Goal: Communication & Community: Participate in discussion

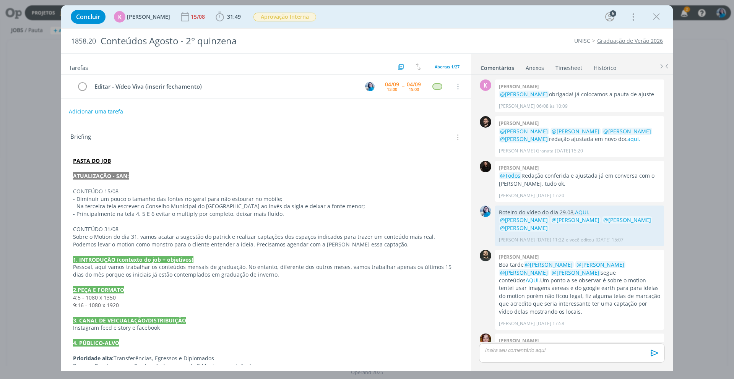
scroll to position [1120, 0]
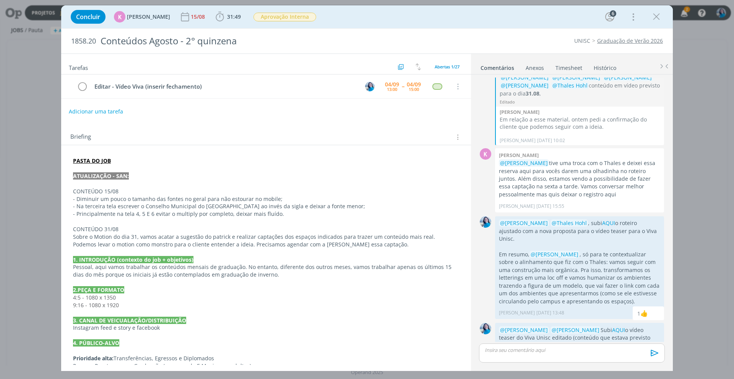
click at [553, 347] on p "dialog" at bounding box center [572, 350] width 174 height 7
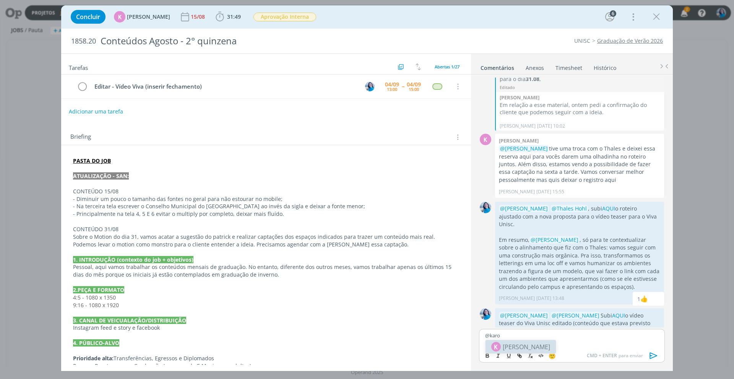
click at [543, 350] on span "[PERSON_NAME]" at bounding box center [526, 347] width 47 height 9
click at [571, 357] on span "[PERSON_NAME]" at bounding box center [568, 360] width 47 height 8
click at [612, 312] on link "AQUI" at bounding box center [618, 315] width 13 height 7
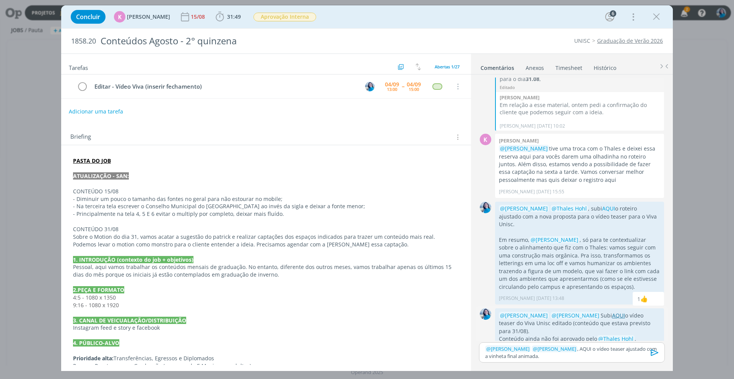
scroll to position [1122, 0]
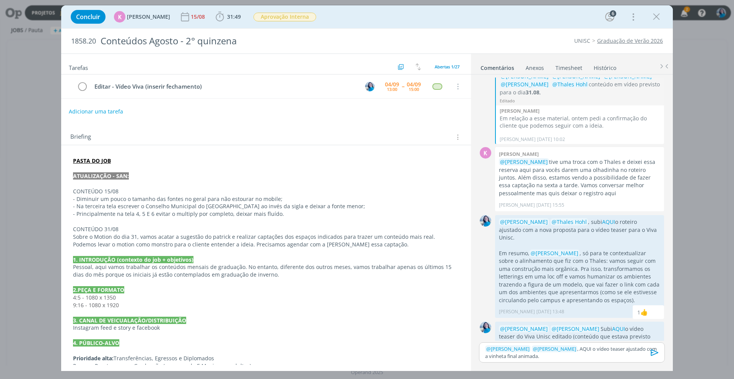
click at [104, 162] on strong "PASTA DO JOB" at bounding box center [92, 160] width 38 height 7
click at [113, 176] on link "[URL][DOMAIN_NAME]" at bounding box center [123, 176] width 58 height 10
click at [115, 175] on link "[URL][DOMAIN_NAME]" at bounding box center [123, 176] width 58 height 10
click at [579, 348] on p "﻿ @ [PERSON_NAME] ﻿ ﻿ @ [PERSON_NAME] ﻿ , AQUI o vídeo teaser ajustado com a vi…" at bounding box center [572, 353] width 174 height 14
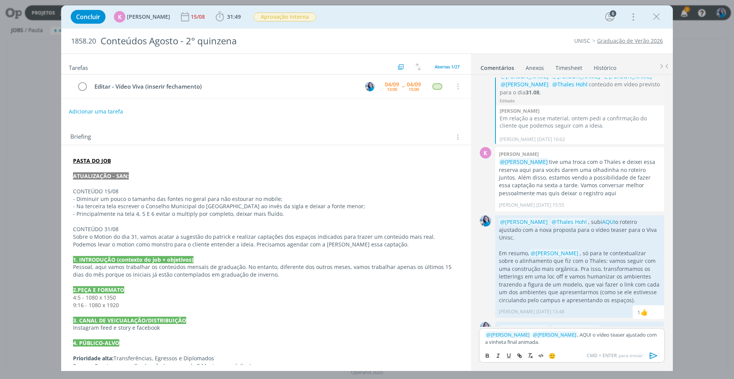
click at [579, 348] on div "﻿ @ [PERSON_NAME] ﻿ ﻿ @ [PERSON_NAME] ﻿ , AQUI o vídeo teaser ajustado com a vi…" at bounding box center [572, 338] width 186 height 20
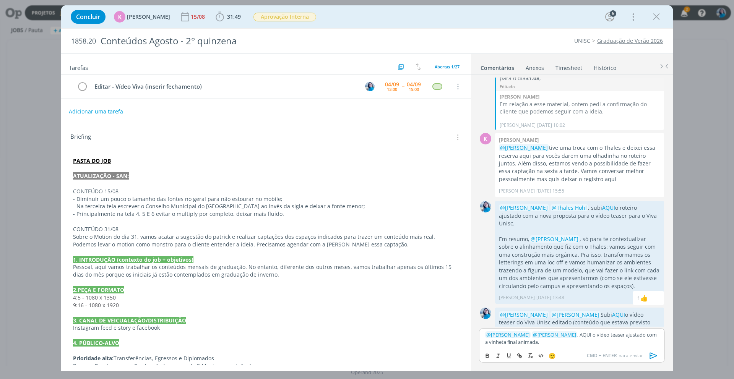
click at [580, 336] on p "﻿ @ [PERSON_NAME] ﻿ ﻿ @ [PERSON_NAME] ﻿ , AQUI o vídeo teaser ajustado com a vi…" at bounding box center [572, 339] width 174 height 14
click at [520, 356] on line "dialog" at bounding box center [520, 356] width 2 height 2
paste input "[URL][DOMAIN_NAME]"
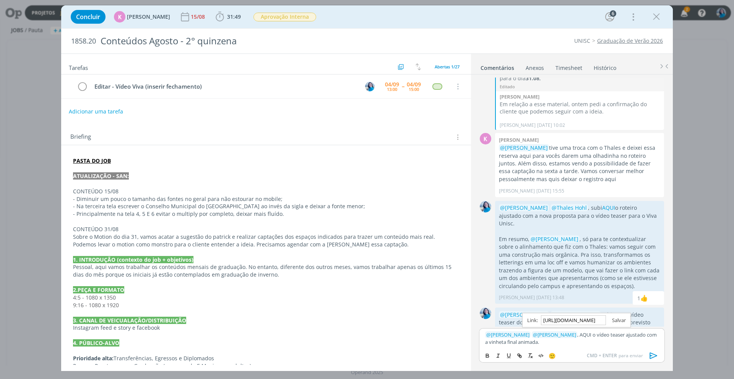
type input "[URL][DOMAIN_NAME]"
click at [618, 320] on link "dialog" at bounding box center [616, 320] width 20 height 7
click at [650, 355] on icon "dialog" at bounding box center [654, 356] width 8 height 7
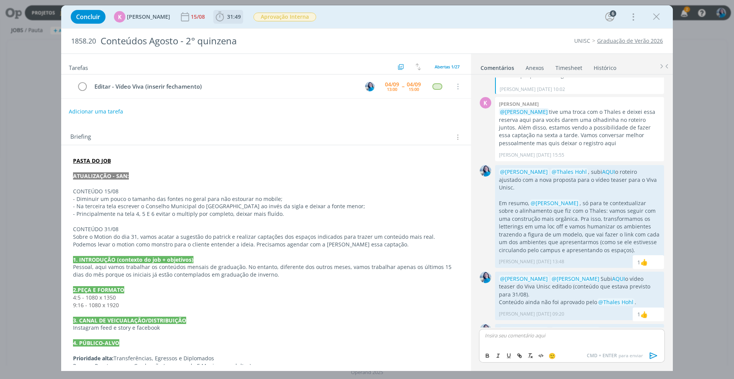
click at [231, 20] on span "31:49" at bounding box center [234, 16] width 14 height 7
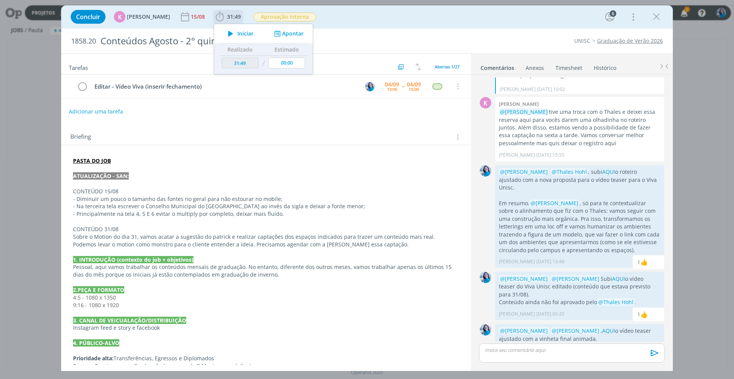
scroll to position [1157, 0]
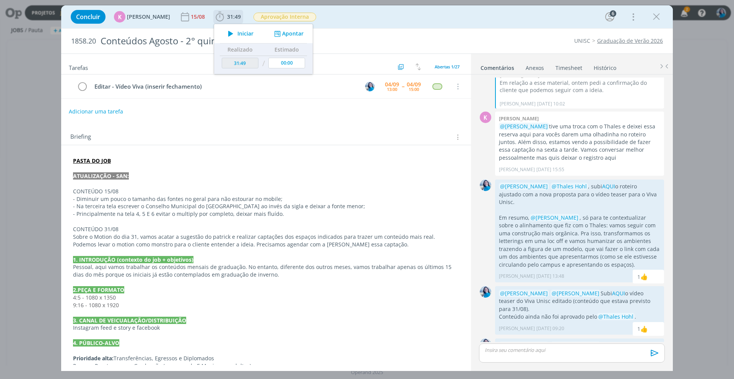
click at [275, 30] on icon "dialog" at bounding box center [278, 33] width 10 height 7
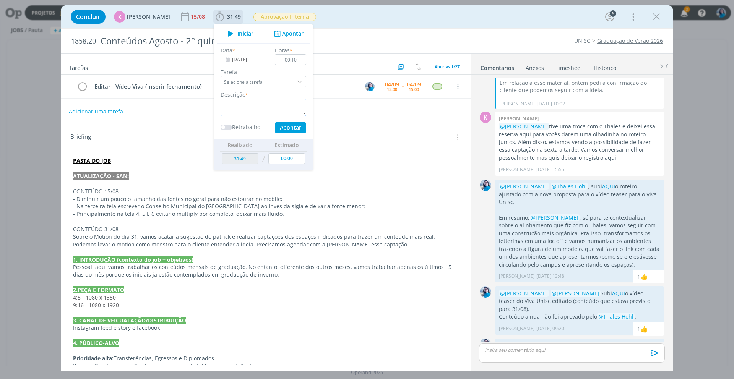
click at [278, 105] on textarea "dialog" at bounding box center [264, 108] width 86 height 18
click at [296, 60] on input "00:10" at bounding box center [290, 59] width 31 height 11
type input "00:15"
click at [281, 106] on textarea "dialog" at bounding box center [264, 108] width 86 height 18
type textarea "ajuste com vinheta final animada"
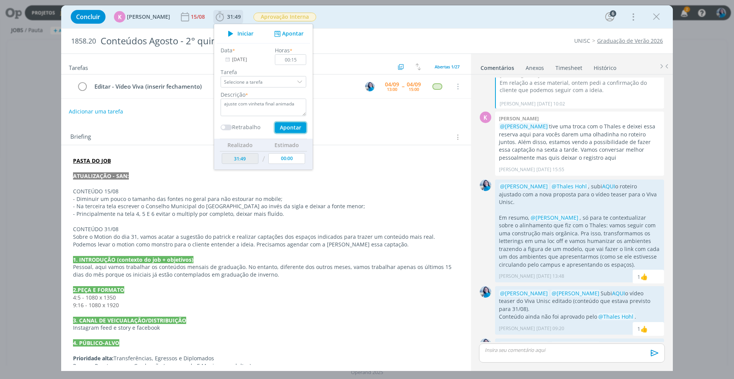
click at [282, 128] on button "Apontar" at bounding box center [290, 127] width 31 height 11
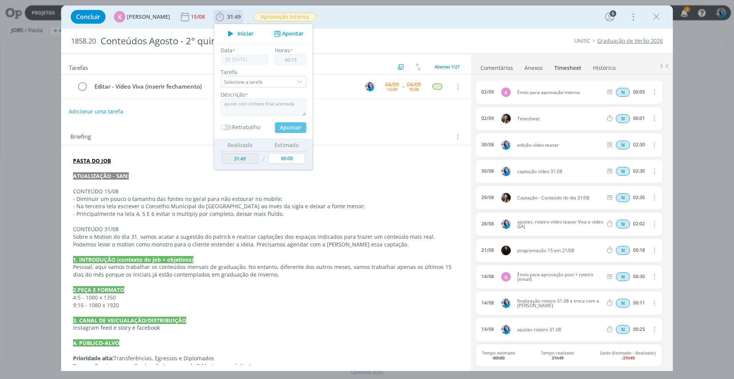
type input "32:04"
type input "00:00"
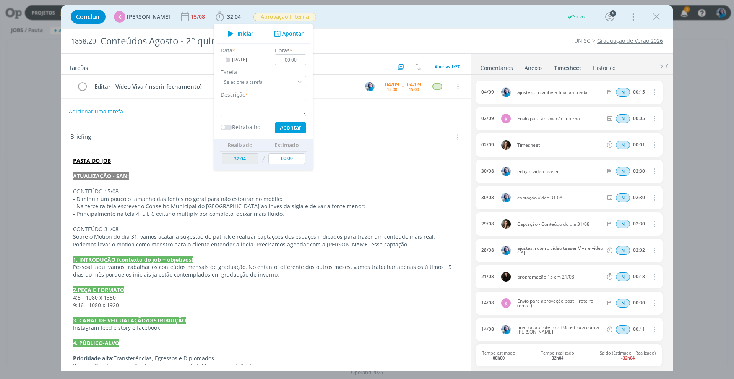
click at [345, 118] on div "Adicionar uma tarefa" at bounding box center [266, 112] width 410 height 14
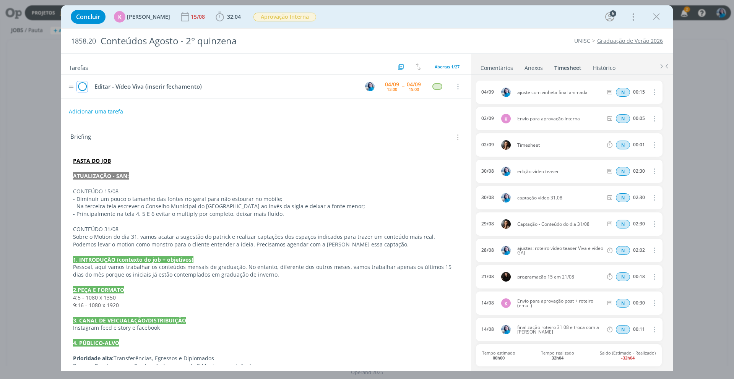
click at [83, 89] on icon "dialog" at bounding box center [82, 86] width 11 height 11
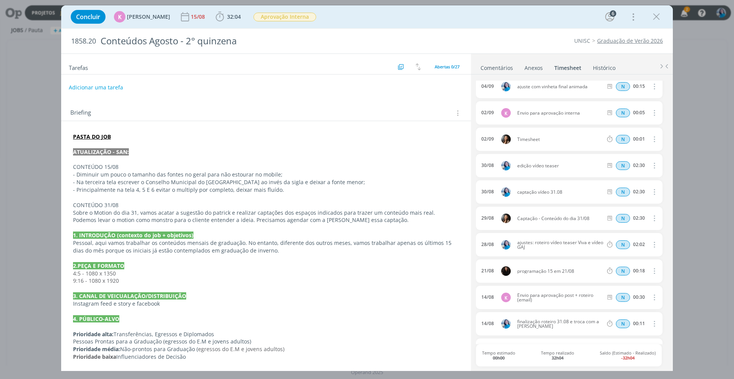
scroll to position [0, 0]
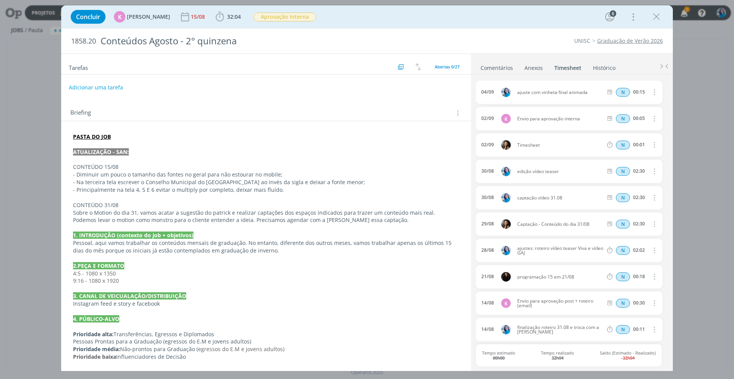
click at [507, 67] on link "Comentários" at bounding box center [496, 66] width 33 height 11
